Goal: Navigation & Orientation: Understand site structure

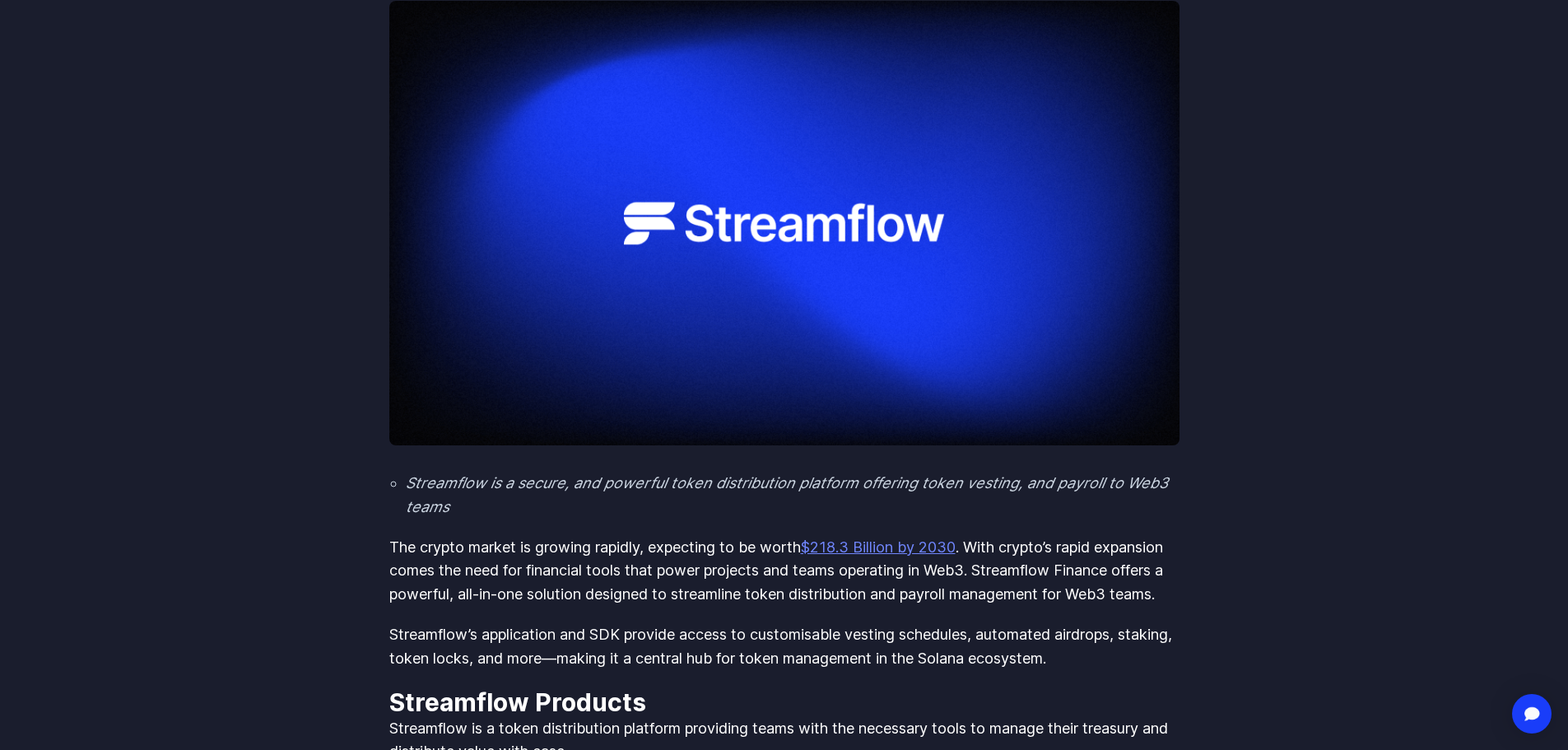
scroll to position [329, 0]
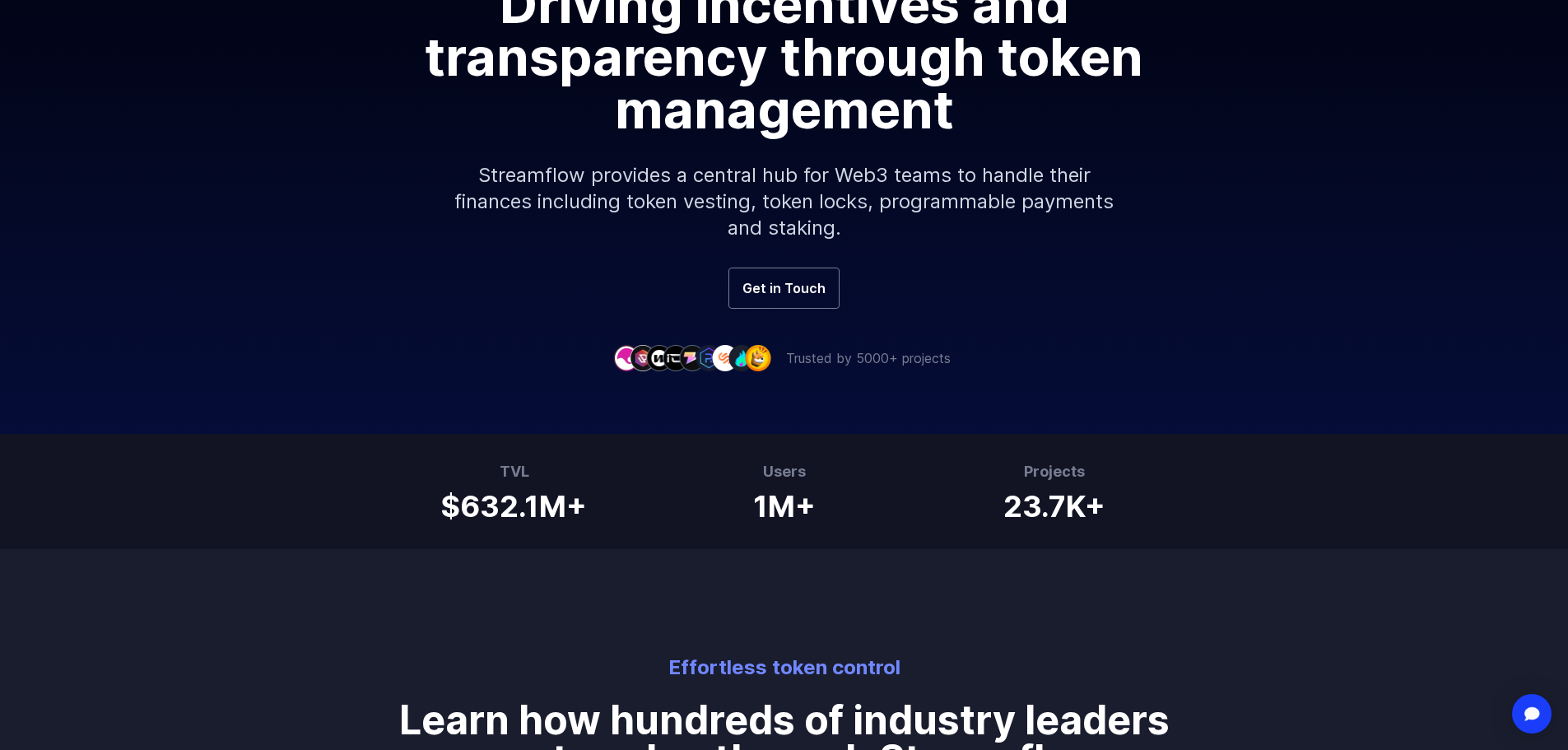
scroll to position [329, 0]
